Goal: Find specific page/section: Find specific page/section

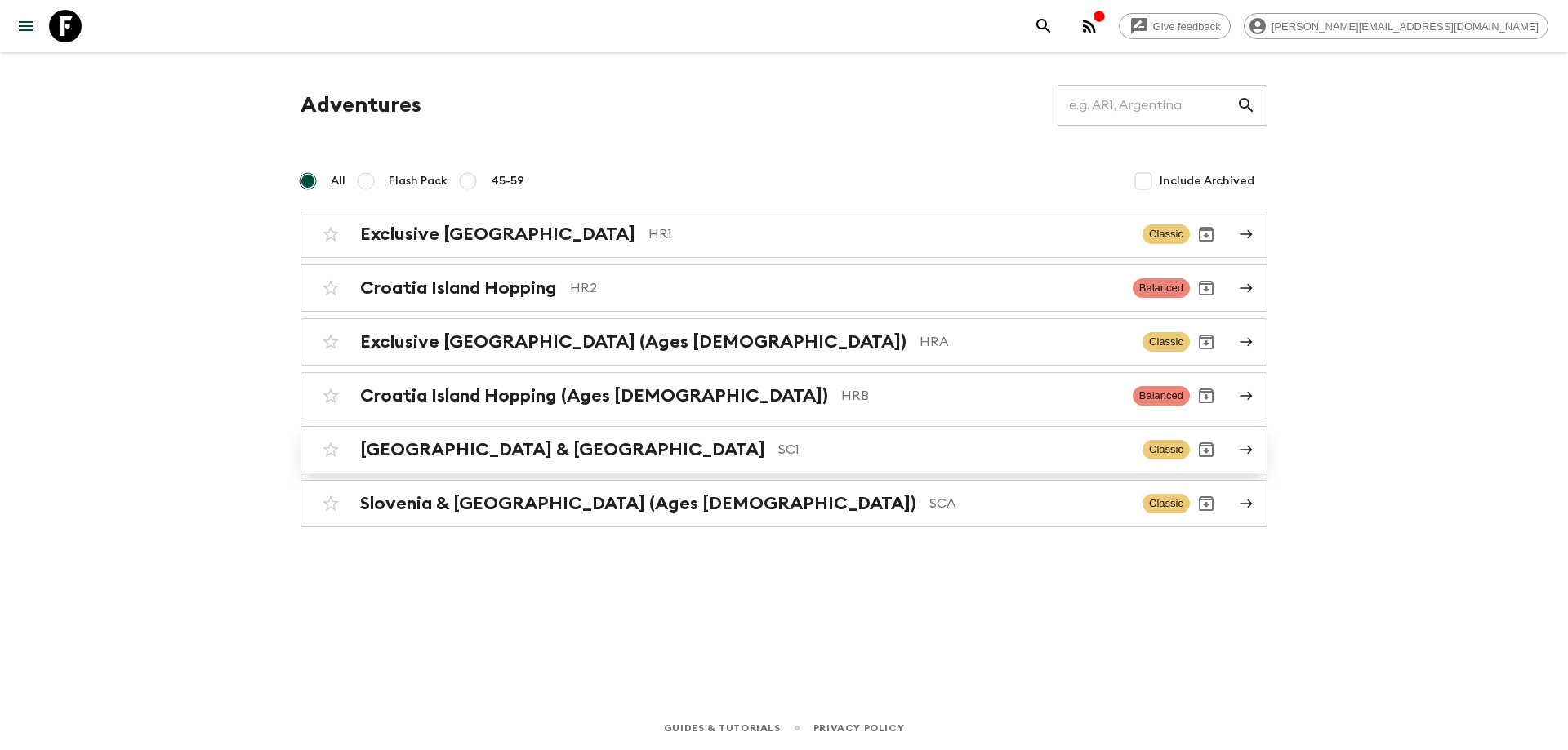
click at [779, 452] on p "SC1" at bounding box center [954, 450] width 351 height 20
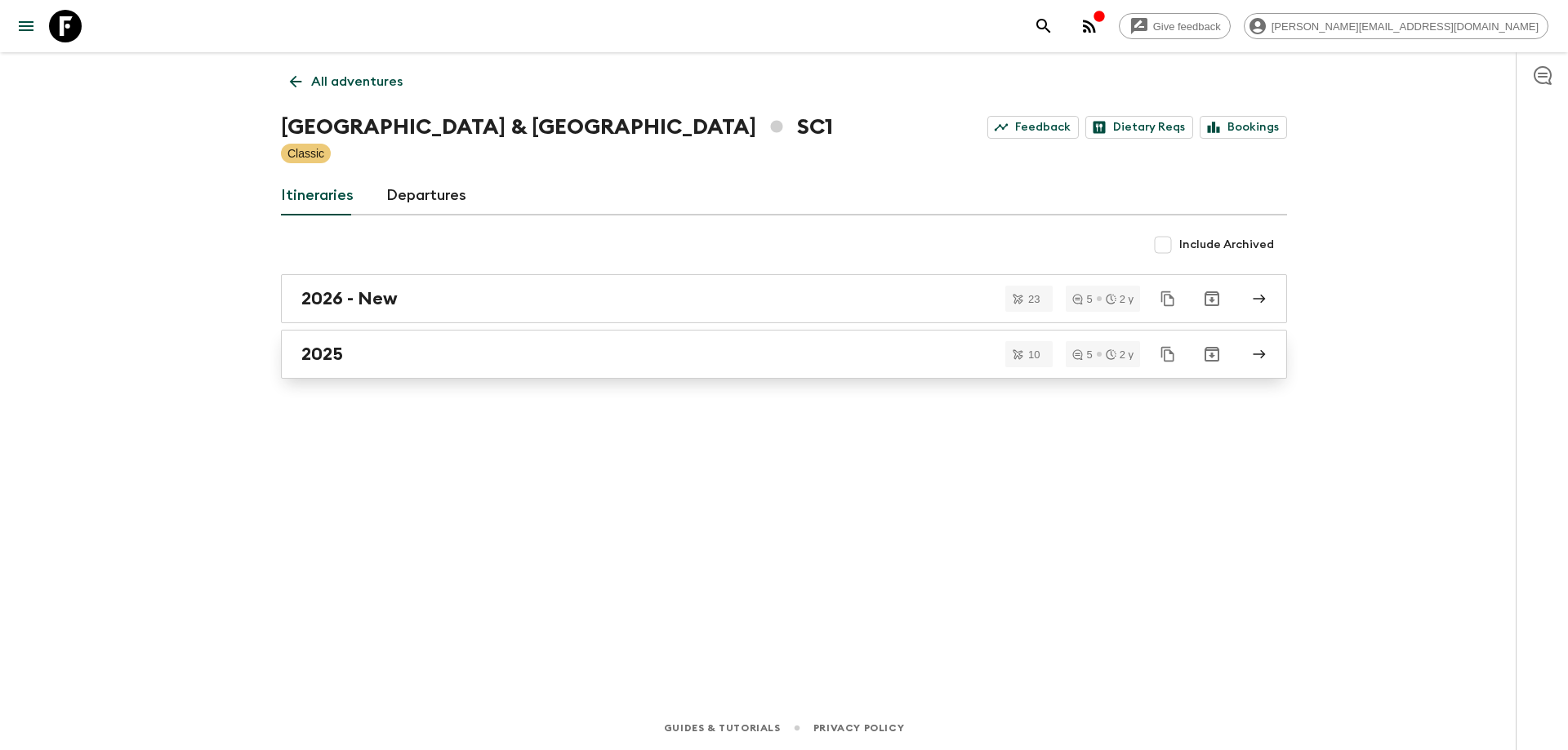
click at [451, 363] on div "2025" at bounding box center [769, 354] width 934 height 21
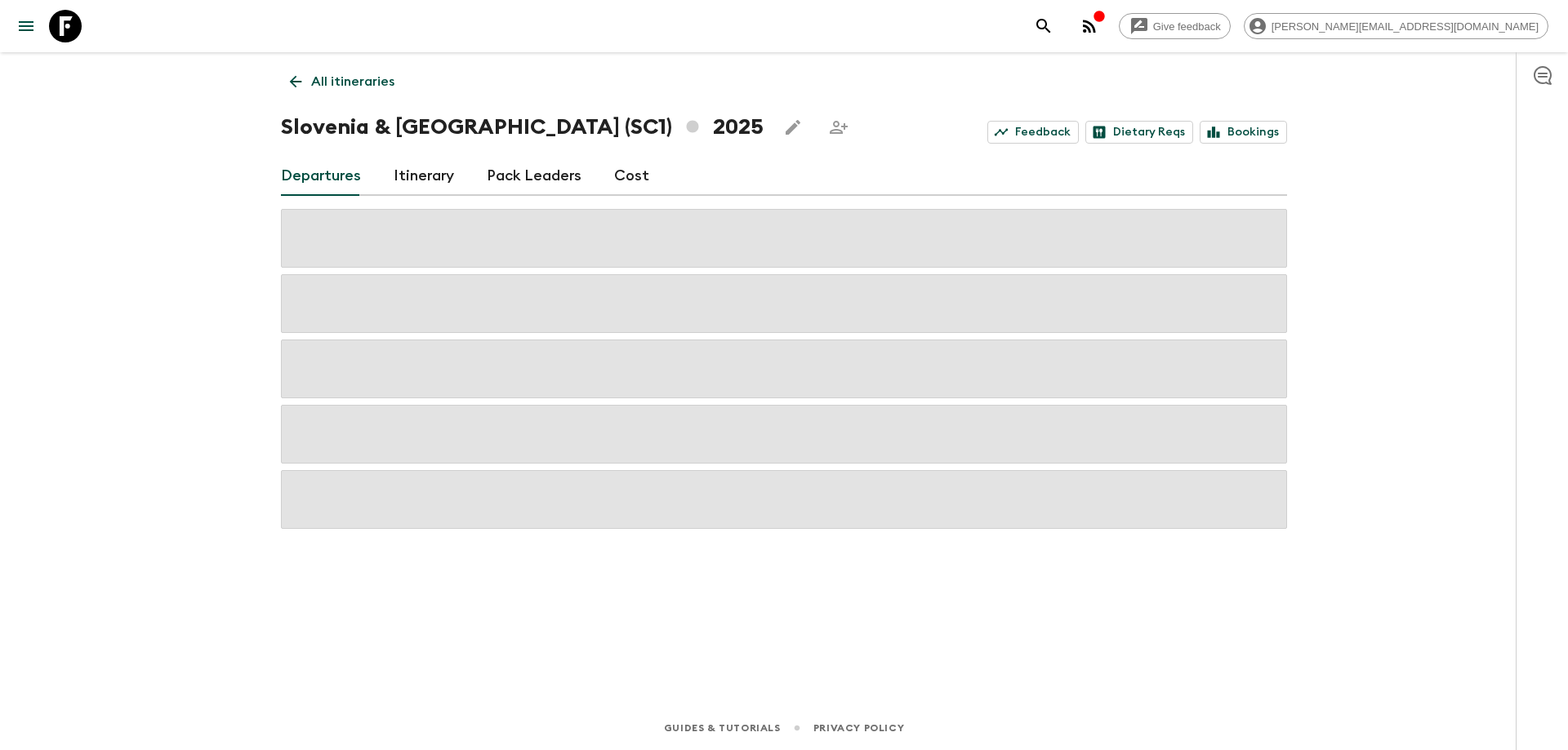
click at [412, 171] on link "Itinerary" at bounding box center [424, 176] width 61 height 39
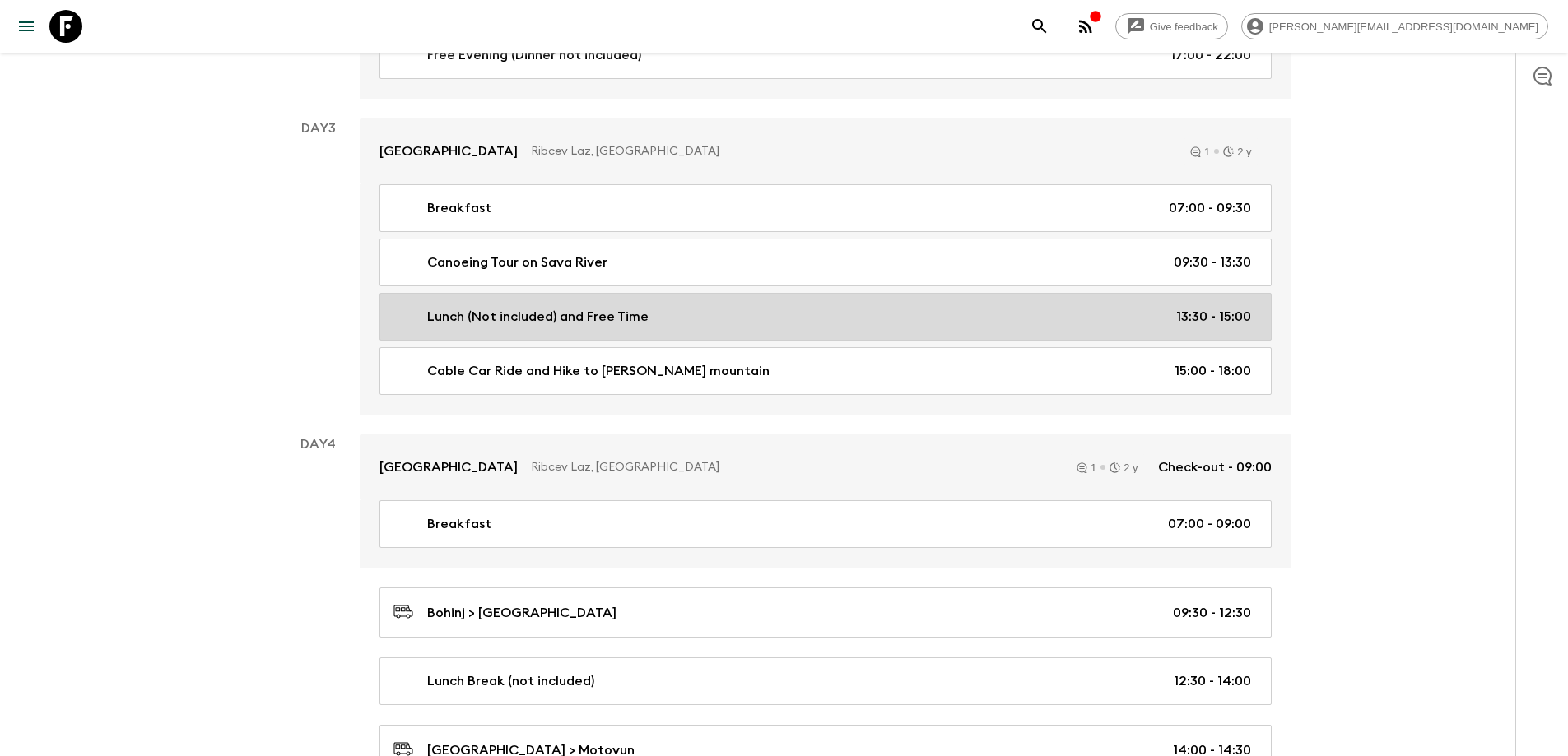
scroll to position [1152, 0]
